Goal: Task Accomplishment & Management: Manage account settings

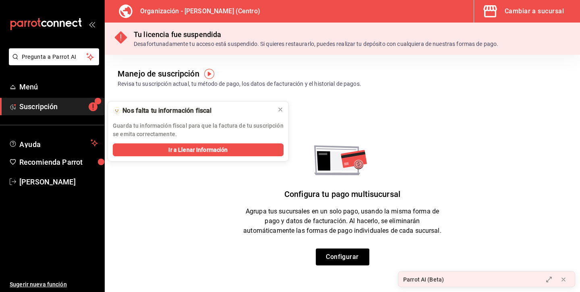
click at [546, 14] on div "Cambiar a sucursal" at bounding box center [533, 11] width 59 height 11
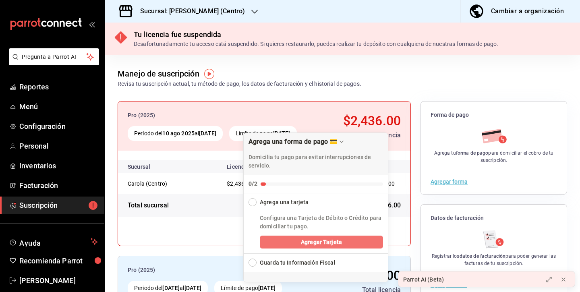
click at [297, 243] on button "Agregar Tarjeta" at bounding box center [321, 241] width 123 height 13
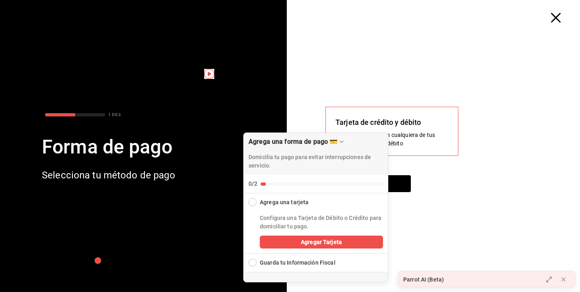
click at [252, 203] on div "Collapse Checklist" at bounding box center [252, 202] width 8 height 8
click at [415, 180] on div "Siguiente" at bounding box center [436, 188] width 222 height 27
click at [402, 182] on button "Siguiente" at bounding box center [367, 183] width 85 height 17
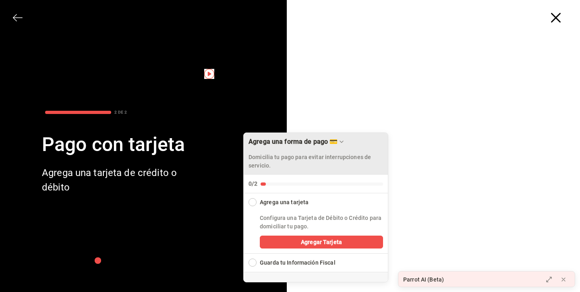
click at [345, 138] on div "Drag to move checklist" at bounding box center [341, 142] width 8 height 8
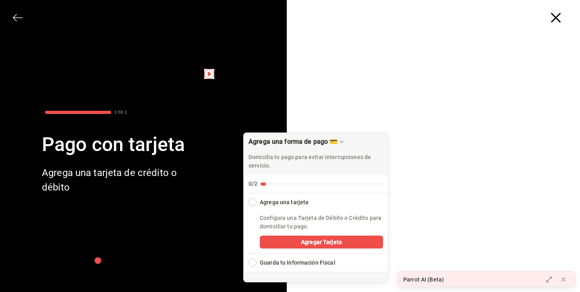
click at [15, 20] on icon "button" at bounding box center [15, 17] width 4 height 7
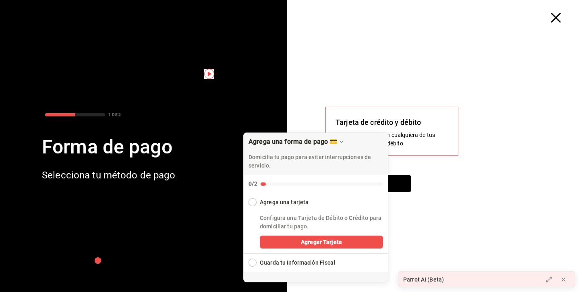
click at [559, 14] on icon "button" at bounding box center [556, 18] width 10 height 10
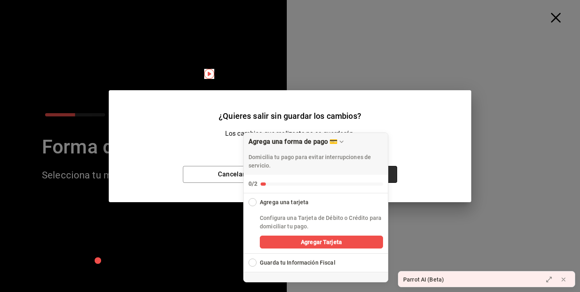
click at [390, 175] on button "Aceptar" at bounding box center [347, 174] width 97 height 17
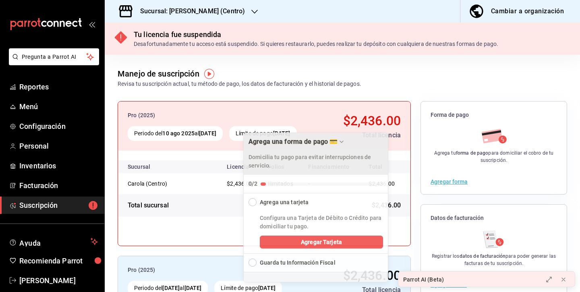
click at [364, 149] on div "Domicilia tu pago para evitar interrupciones de servicio." at bounding box center [315, 158] width 134 height 23
click at [344, 142] on icon "Drag to move checklist" at bounding box center [341, 141] width 6 height 6
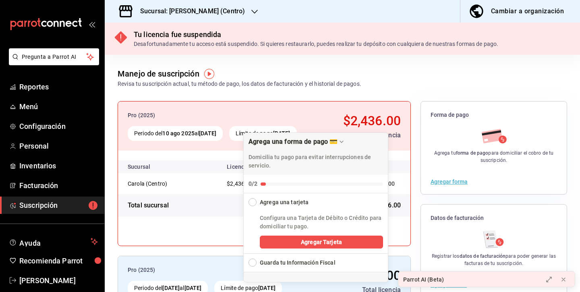
click at [290, 262] on div "Guarda tu Información Fiscal" at bounding box center [298, 262] width 76 height 8
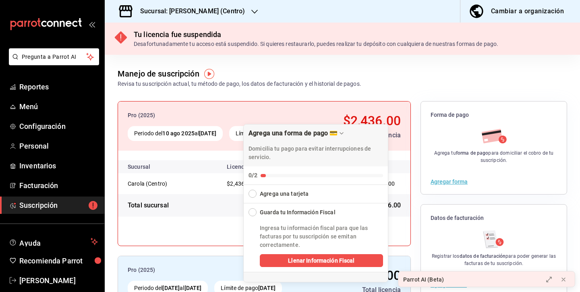
click at [250, 192] on div "Expand Checklist" at bounding box center [252, 194] width 8 height 8
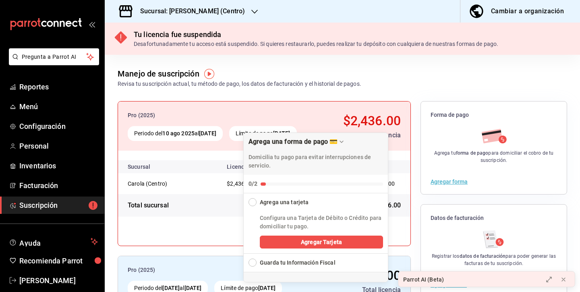
click at [347, 76] on div "Manejo de suscripción Revisa tu suscripción actual, tu método de pago, los dato…" at bounding box center [239, 78] width 243 height 21
click at [296, 246] on button "Agregar Tarjeta" at bounding box center [321, 241] width 123 height 13
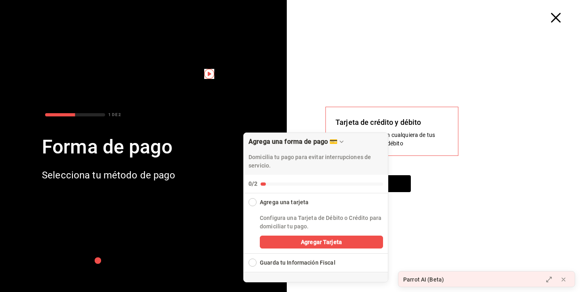
click at [415, 132] on div "Pago domiciliado con cualquiera de tus tarjetas de crédito y débito" at bounding box center [391, 139] width 113 height 17
click at [413, 126] on div "Tarjeta de crédito y débito" at bounding box center [391, 122] width 113 height 11
click at [402, 182] on button "Siguiente" at bounding box center [367, 183] width 85 height 17
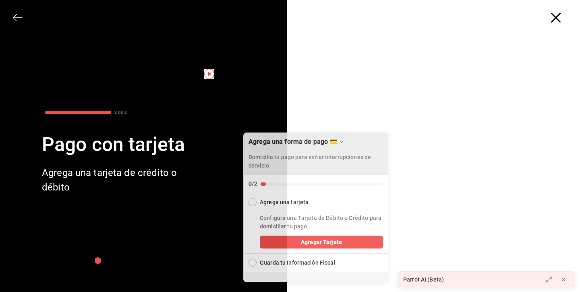
click at [344, 140] on icon "Drag to move checklist" at bounding box center [341, 141] width 6 height 6
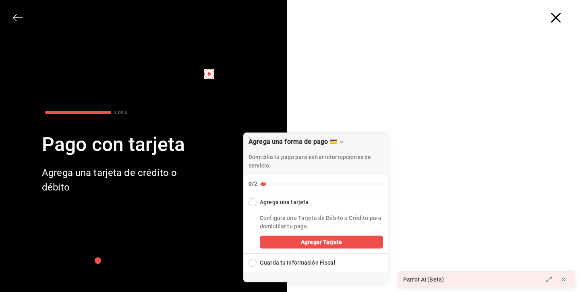
drag, startPoint x: 345, startPoint y: 198, endPoint x: 151, endPoint y: 168, distance: 195.9
click at [151, 168] on body "Pregunta a Parrot AI Reportes Menú Configuración Personal Inventarios Facturaci…" at bounding box center [290, 146] width 580 height 292
click at [327, 207] on div "Configura una Tarjeta de Débito o Crédito para domiciliar tu pago. Agregar Tarj…" at bounding box center [321, 229] width 133 height 47
click at [252, 203] on div "Collapse Checklist" at bounding box center [252, 202] width 8 height 8
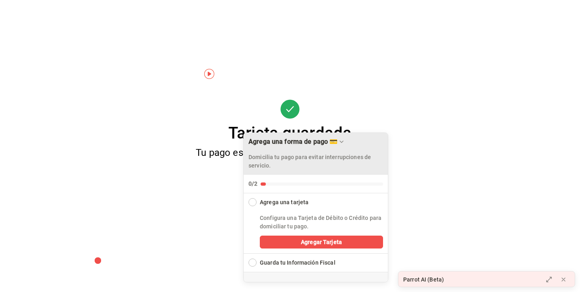
click at [386, 148] on div "Agrega una forma de pago 💳 Domicilia tu pago para evitar interrupciones de serv…" at bounding box center [315, 154] width 144 height 42
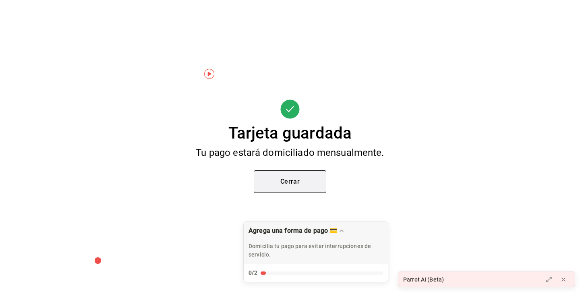
click at [295, 183] on button "Cerrar" at bounding box center [290, 181] width 72 height 23
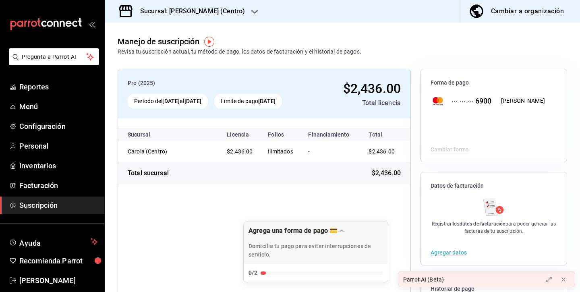
click at [549, 12] on div "Cambiar a organización" at bounding box center [527, 11] width 73 height 11
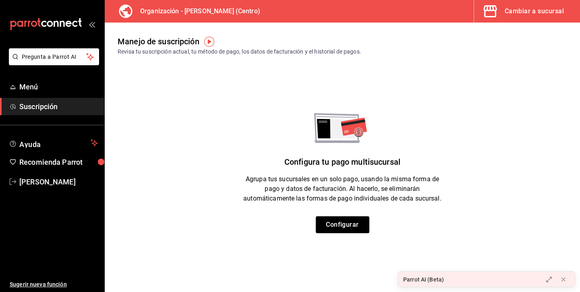
click at [544, 12] on div "Cambiar a sucursal" at bounding box center [533, 11] width 59 height 11
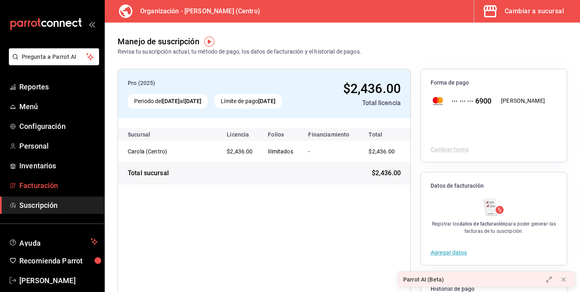
click at [54, 186] on span "Facturación" at bounding box center [58, 185] width 78 height 11
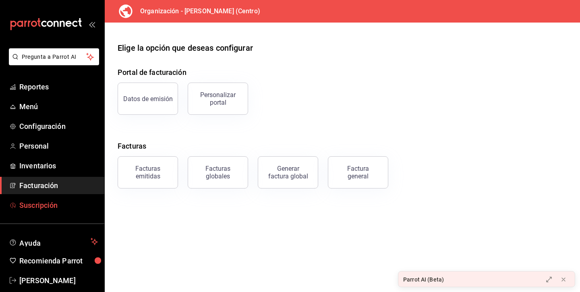
click at [50, 199] on link "Suscripción" at bounding box center [52, 204] width 104 height 17
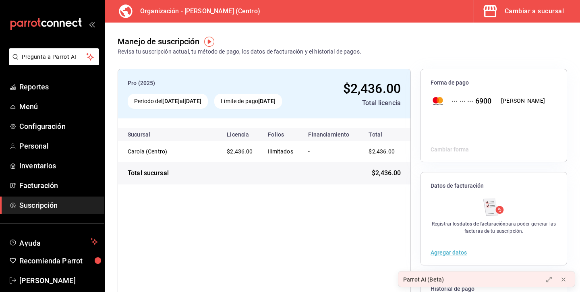
click at [193, 14] on h3 "Organización - [PERSON_NAME] (Centro)" at bounding box center [197, 11] width 126 height 10
click at [52, 169] on span "Inventarios" at bounding box center [58, 165] width 78 height 11
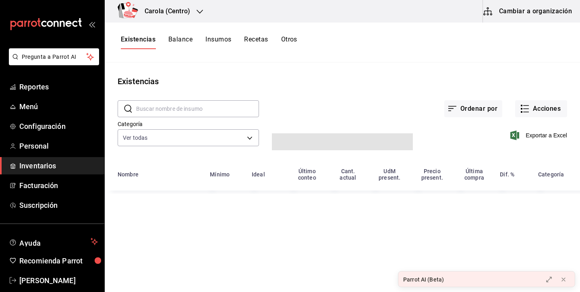
click at [198, 12] on icon "button" at bounding box center [199, 11] width 6 height 6
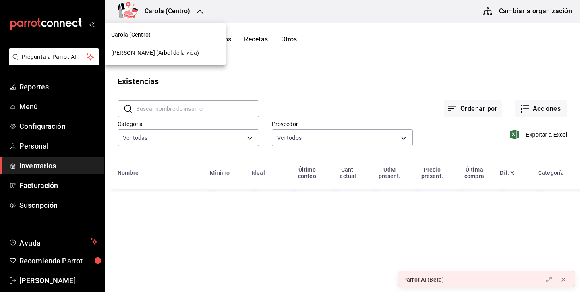
click at [178, 52] on div "[PERSON_NAME] (Árbol de la vida)" at bounding box center [165, 53] width 108 height 8
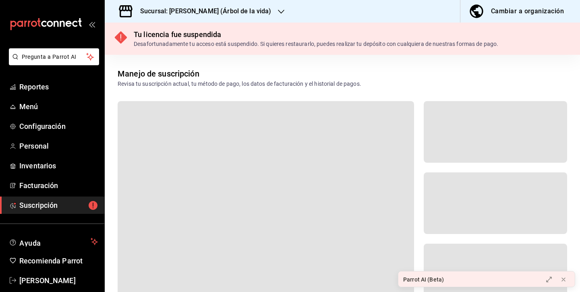
click at [76, 206] on span "Suscripción" at bounding box center [58, 205] width 78 height 11
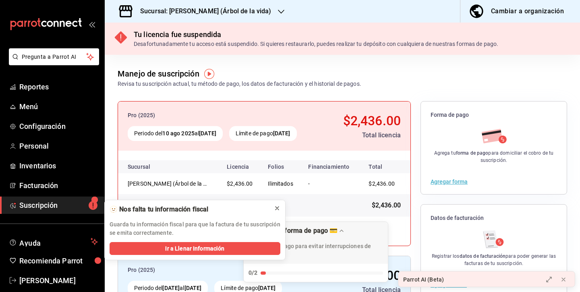
click at [277, 209] on icon at bounding box center [277, 208] width 6 height 6
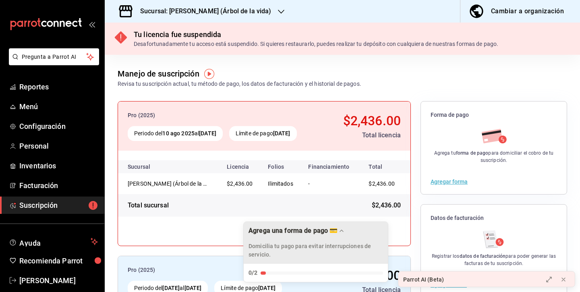
click at [300, 247] on p "Domicilia tu pago para evitar interrupciones de servicio." at bounding box center [315, 250] width 134 height 17
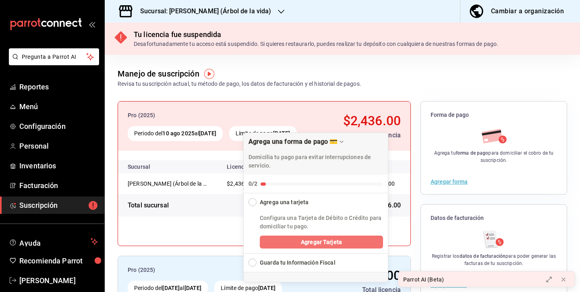
click at [295, 240] on button "Agregar Tarjeta" at bounding box center [321, 241] width 123 height 13
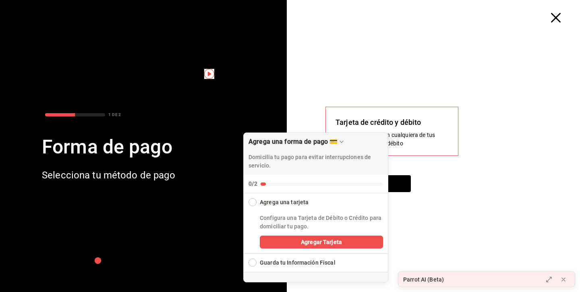
click at [438, 118] on div "Tarjeta de crédito y débito" at bounding box center [391, 122] width 113 height 11
click at [406, 144] on div "Pago domiciliado con cualquiera de tus tarjetas de crédito y débito" at bounding box center [391, 139] width 113 height 17
click at [404, 179] on button "Siguiente" at bounding box center [367, 183] width 85 height 17
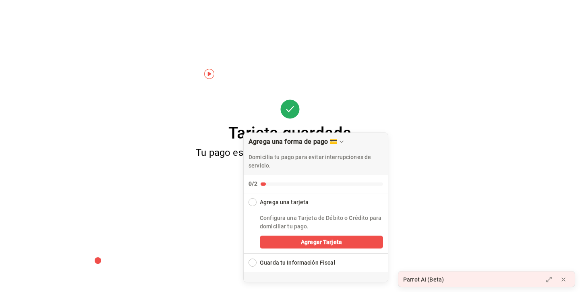
click at [421, 216] on div "Tarjeta guardada Tu pago estará domiciliado mensualmente. Cerrar" at bounding box center [290, 146] width 580 height 292
click at [406, 204] on div "Tarjeta guardada Tu pago estará domiciliado mensualmente. Cerrar" at bounding box center [290, 146] width 580 height 292
click at [351, 105] on div "Tarjeta guardada Tu pago estará domiciliado mensualmente. Cerrar" at bounding box center [290, 146] width 580 height 292
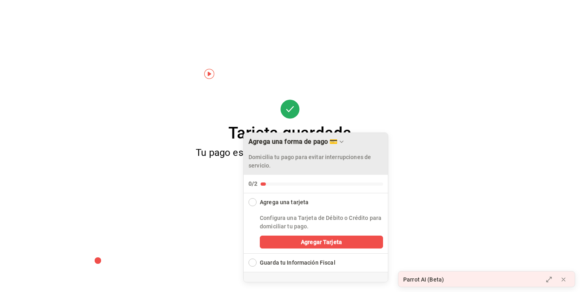
click at [343, 142] on icon "Drag to move checklist" at bounding box center [341, 142] width 3 height 2
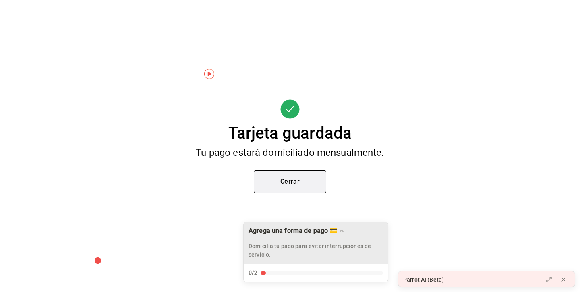
click at [315, 171] on button "Cerrar" at bounding box center [290, 181] width 72 height 23
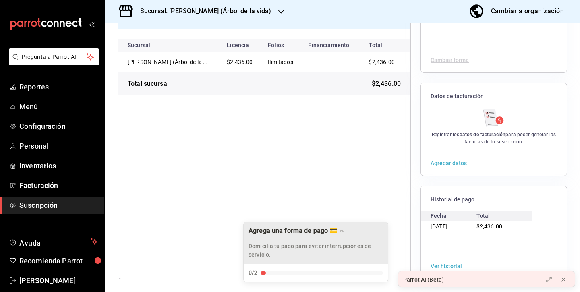
scroll to position [89, 0]
click at [442, 165] on button "Agregar datos" at bounding box center [448, 163] width 36 height 6
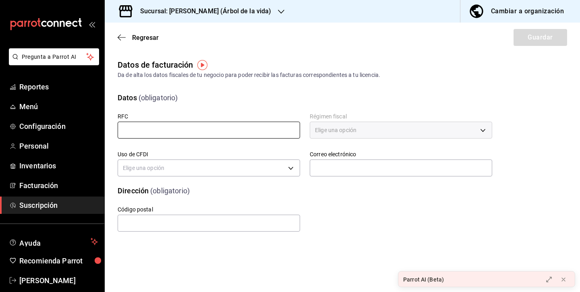
click at [270, 131] on input "text" at bounding box center [209, 130] width 182 height 17
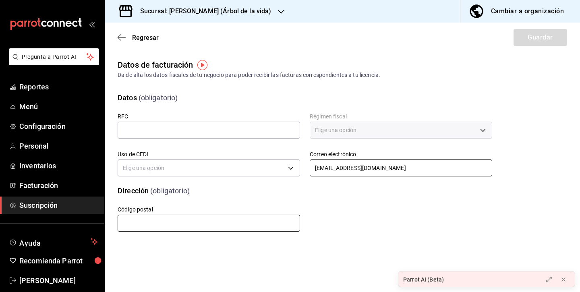
type input "adiazalarcon7@gmail.com"
type input "52140"
click at [215, 177] on div "Uso de CFDI Elige una opción" at bounding box center [209, 165] width 182 height 28
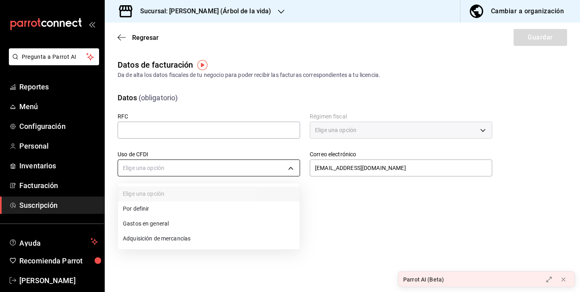
click at [214, 165] on body "Pregunta a Parrot AI Reportes Menú Configuración Personal Inventarios Facturaci…" at bounding box center [290, 146] width 580 height 292
click at [173, 223] on li "Gastos en general" at bounding box center [209, 223] width 182 height 15
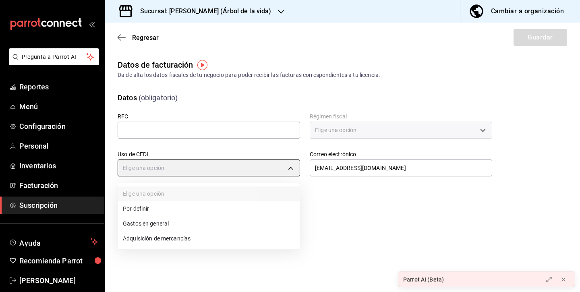
type input "G03"
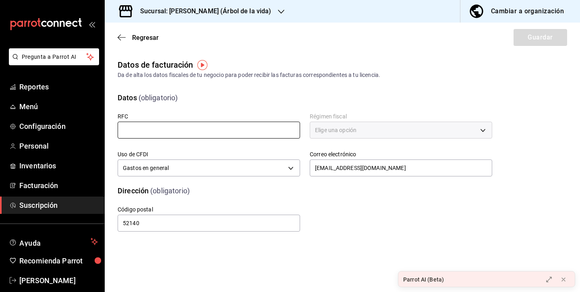
click at [190, 134] on input "text" at bounding box center [209, 130] width 182 height 17
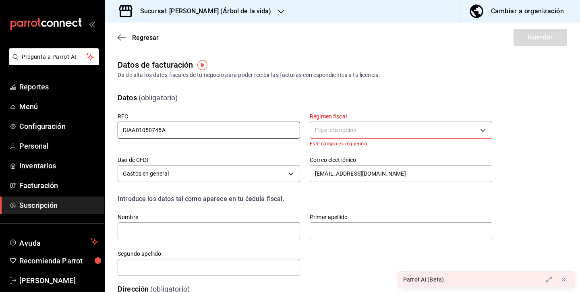
click at [175, 133] on input "DIAA01050745A" at bounding box center [209, 130] width 182 height 17
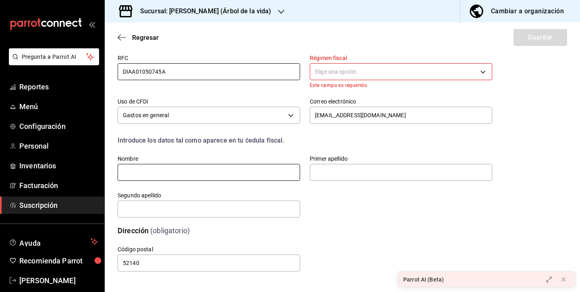
scroll to position [58, 0]
type input "DIAA01050745A"
type input "ANDREA CAROLINA"
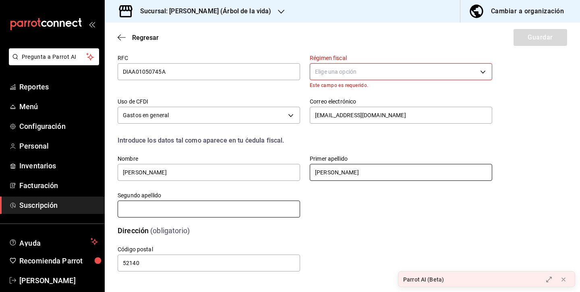
type input "DIAZ"
type input "ALARCON"
click at [402, 208] on div "RFC DIAA01050745A Régimen fiscal Elige una opción Este campo es requerido. Uso …" at bounding box center [295, 127] width 394 height 184
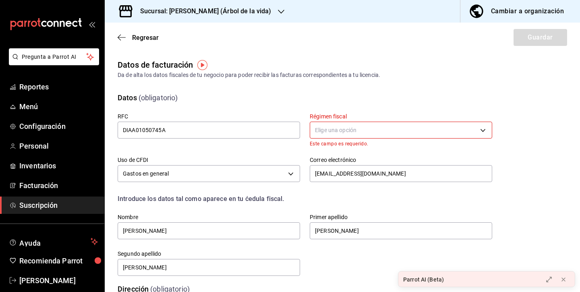
scroll to position [0, 0]
click at [403, 130] on body "Pregunta a Parrot AI Reportes Menú Configuración Personal Inventarios Facturaci…" at bounding box center [290, 146] width 580 height 292
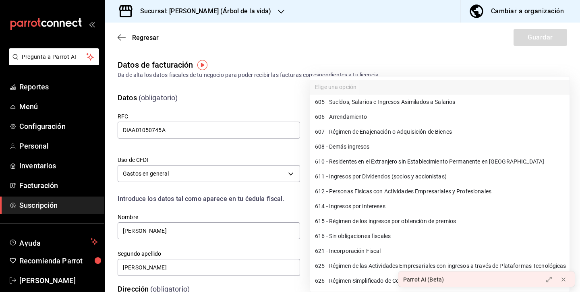
click at [381, 188] on li "612 - Personas Físicas con Actividades Empresariales y Profesionales" at bounding box center [439, 191] width 259 height 15
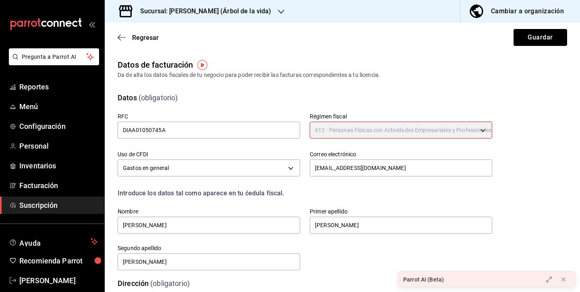
type input "612"
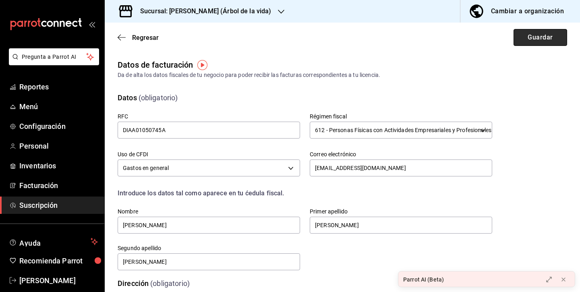
click at [533, 42] on button "Guardar" at bounding box center [540, 37] width 54 height 17
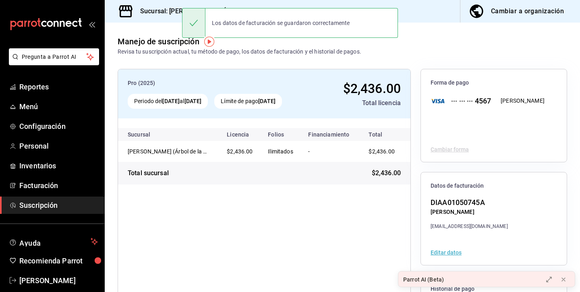
click at [154, 8] on h3 "Sucursal: Carola (Árbol de la vida)" at bounding box center [203, 11] width 138 height 10
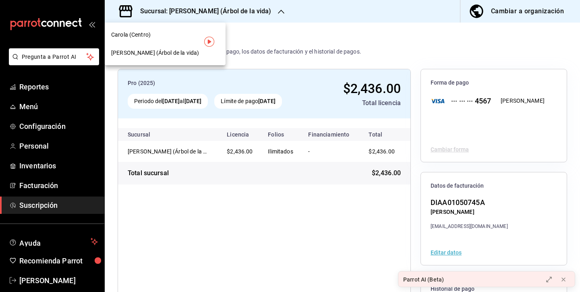
click at [143, 52] on span "[PERSON_NAME] (Árbol de la vida)" at bounding box center [155, 53] width 88 height 8
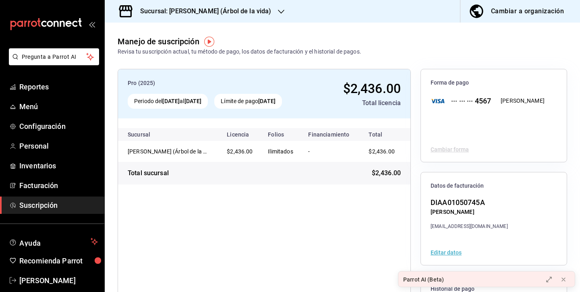
click at [170, 14] on h3 "Sucursal: Carola (Árbol de la vida)" at bounding box center [203, 11] width 138 height 10
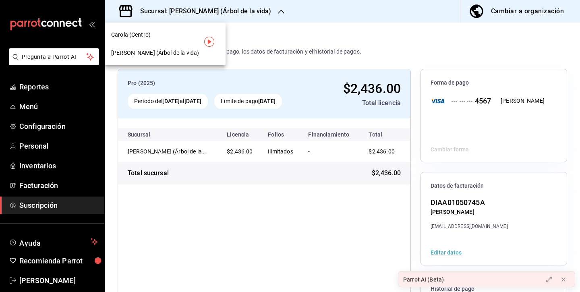
click at [163, 36] on div "Carola (Centro)" at bounding box center [165, 35] width 108 height 8
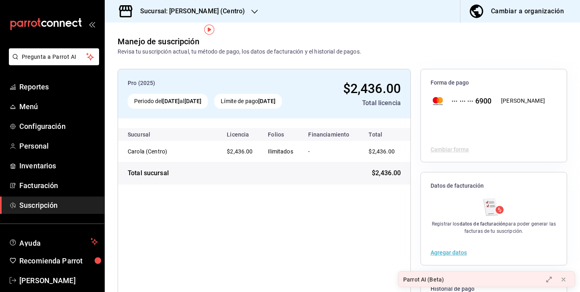
scroll to position [37, 0]
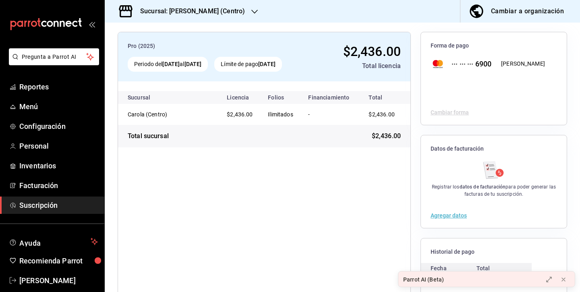
click at [449, 214] on button "Agregar datos" at bounding box center [448, 215] width 36 height 6
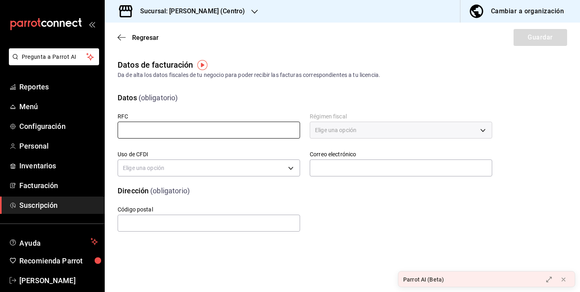
click at [199, 129] on input "text" at bounding box center [209, 130] width 182 height 17
paste input "DIAA01050745A"
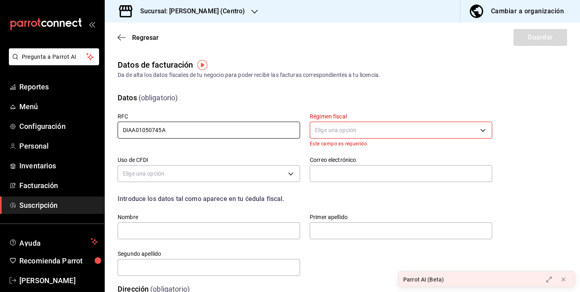
type input "DIAA01050745A"
click at [340, 134] on body "Pregunta a Parrot AI Reportes Menú Configuración Personal Inventarios Facturaci…" at bounding box center [290, 146] width 580 height 292
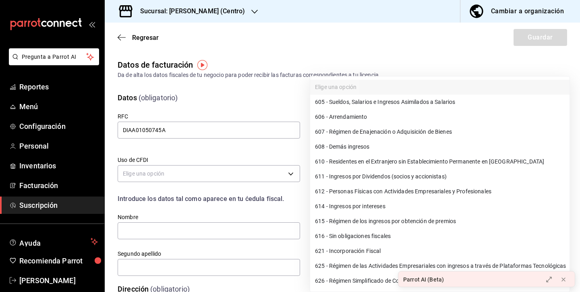
click at [365, 194] on li "612 - Personas Físicas con Actividades Empresariales y Profesionales" at bounding box center [439, 191] width 259 height 15
type input "612"
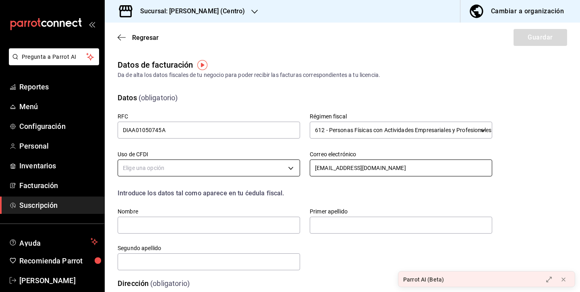
type input "adiazalarcon7@gmail.com"
click at [258, 172] on body "Pregunta a Parrot AI Reportes Menú Configuración Personal Inventarios Facturaci…" at bounding box center [290, 146] width 580 height 292
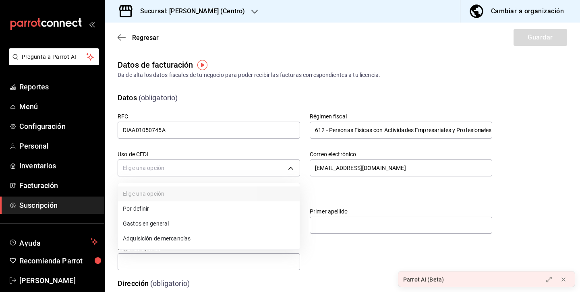
click at [213, 220] on li "Gastos en general" at bounding box center [209, 223] width 182 height 15
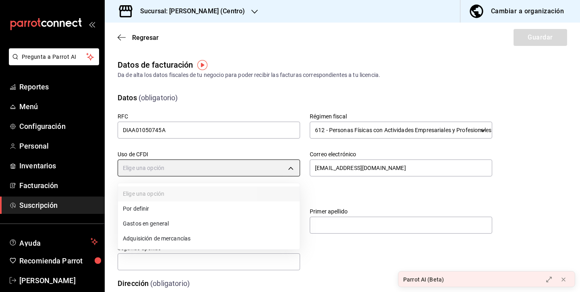
type input "G03"
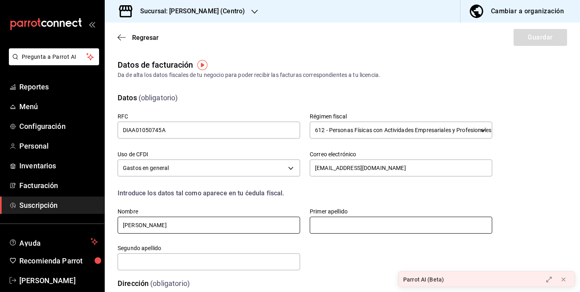
type input "ANDREA CAROLINA"
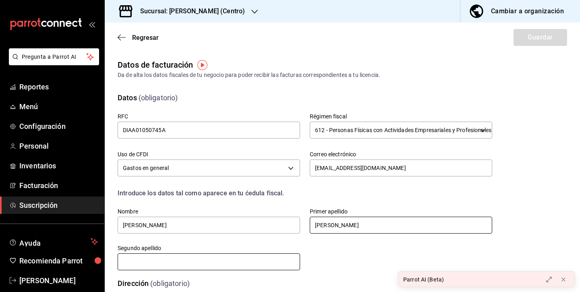
type input "DIAZ"
type input "ALARCON"
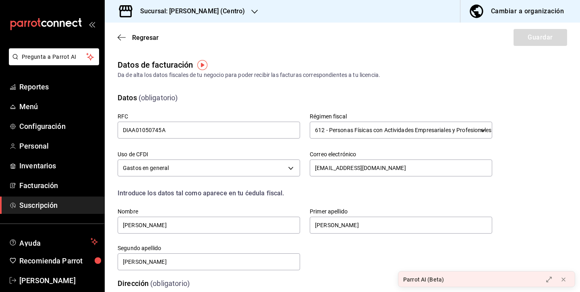
click at [457, 271] on div "Parrot AI (Beta)" at bounding box center [486, 279] width 177 height 16
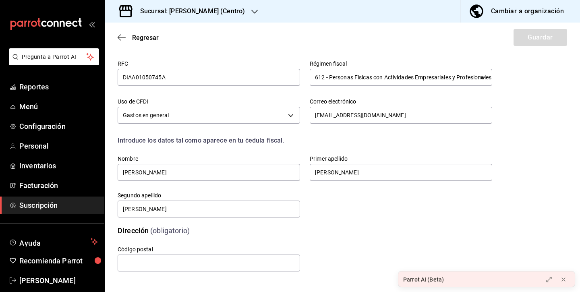
scroll to position [53, 0]
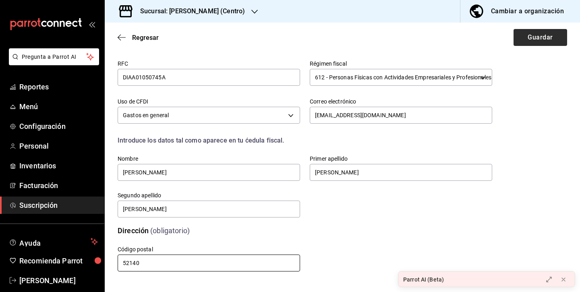
type input "52140"
click at [554, 39] on button "Guardar" at bounding box center [540, 37] width 54 height 17
